Goal: Task Accomplishment & Management: Manage account settings

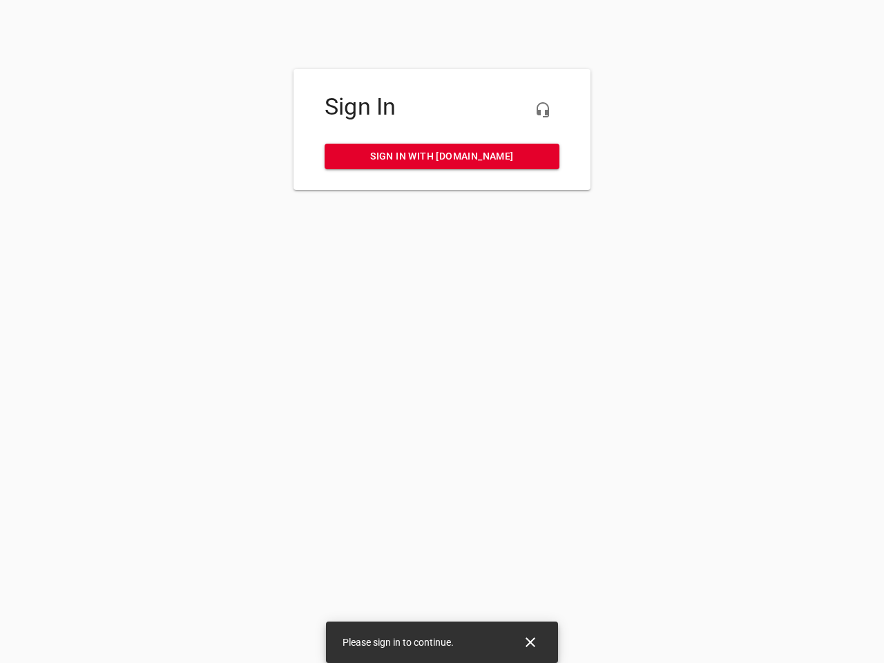
click at [543, 110] on icon "button" at bounding box center [543, 110] width 17 height 17
click at [531, 642] on icon "Close" at bounding box center [531, 643] width 10 height 10
